Goal: Transaction & Acquisition: Purchase product/service

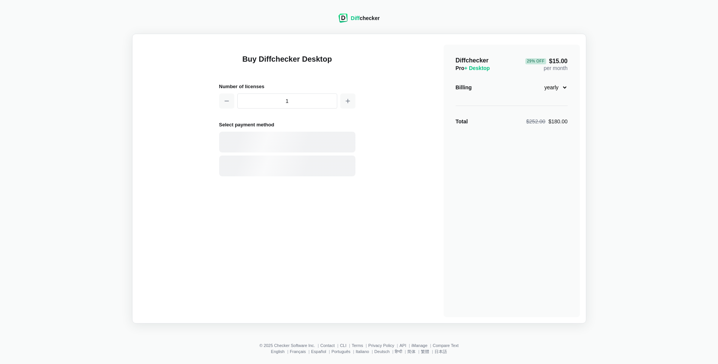
click at [560, 59] on span "29 % Off $15.00" at bounding box center [546, 61] width 42 height 6
copy span "$15.00"
click at [618, 15] on div "Diff checker Buy Diffchecker Desktop Number of licenses 1 Select payment method…" at bounding box center [359, 164] width 708 height 319
